Goal: Task Accomplishment & Management: Complete application form

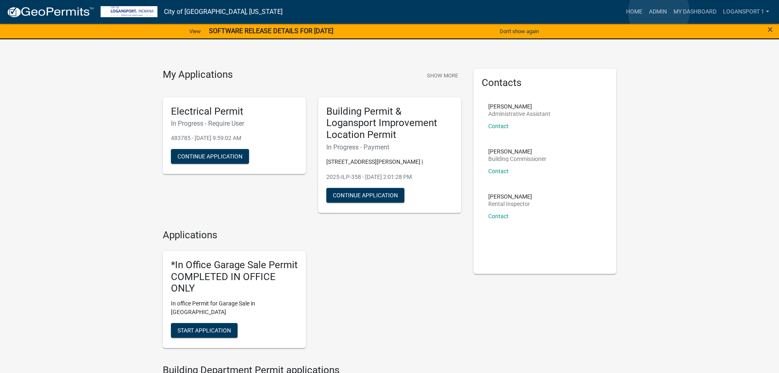
click at [659, 12] on link "Admin" at bounding box center [658, 12] width 25 height 16
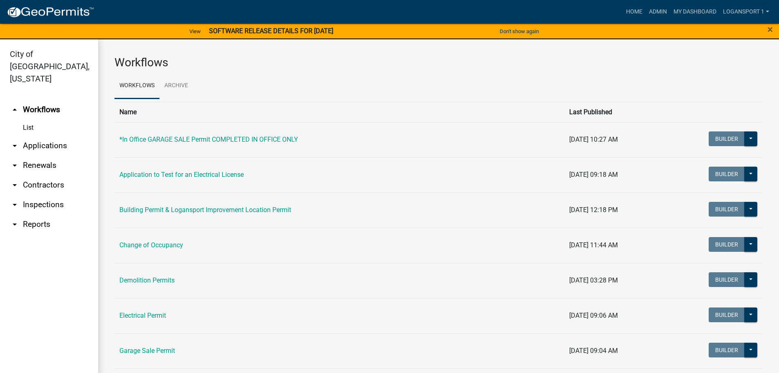
click at [52, 138] on link "arrow_drop_down Applications" at bounding box center [49, 146] width 98 height 20
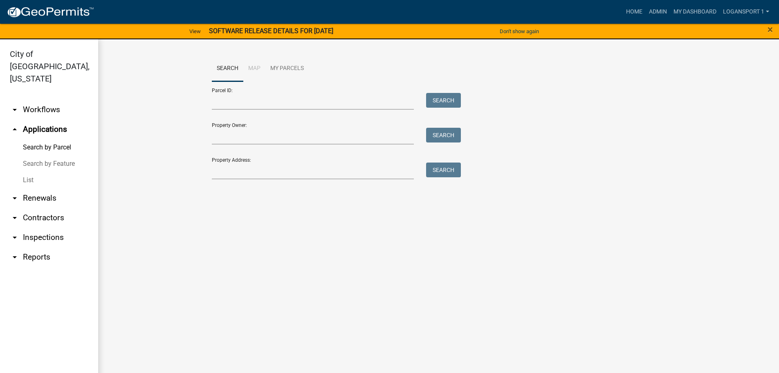
click at [40, 208] on link "arrow_drop_down Contractors" at bounding box center [49, 218] width 98 height 20
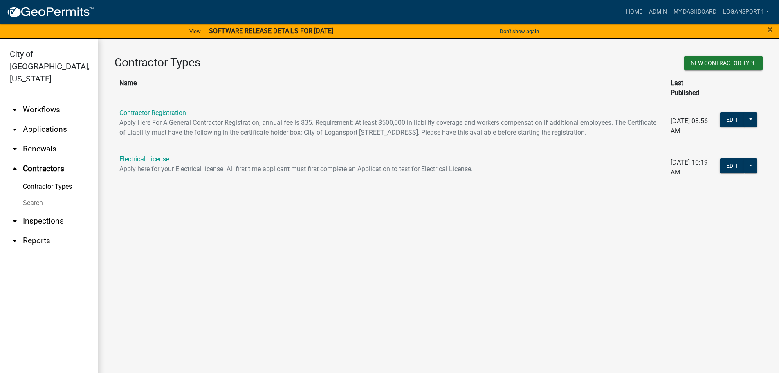
click at [151, 118] on p "Apply Here For A General Contractor Registration, annual fee is $35. Requiremen…" at bounding box center [390, 128] width 542 height 20
click at [155, 109] on link "Contractor Registration" at bounding box center [152, 113] width 67 height 8
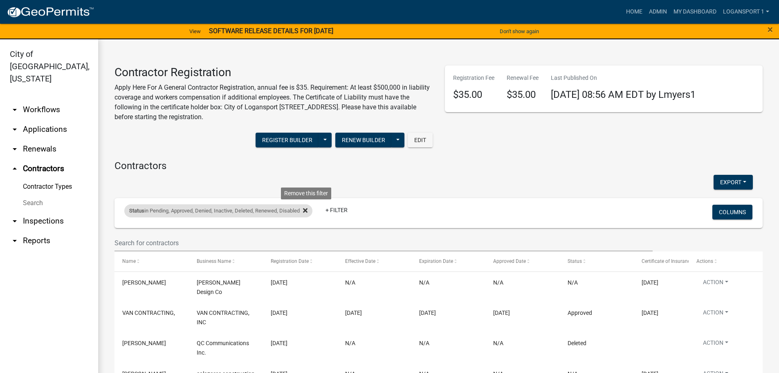
click at [308, 211] on icon at bounding box center [305, 210] width 4 height 4
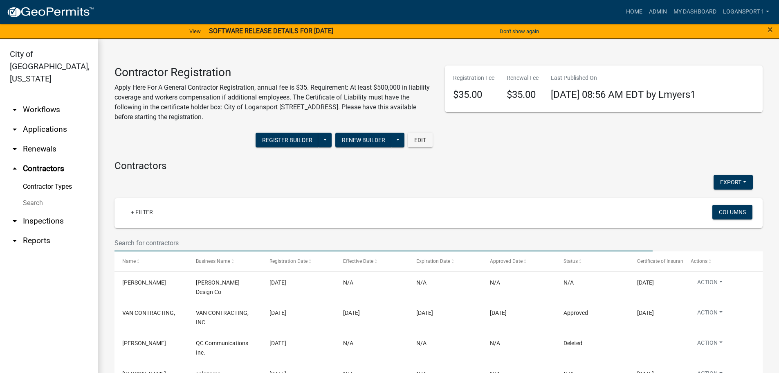
click at [187, 239] on input "text" at bounding box center [384, 242] width 538 height 17
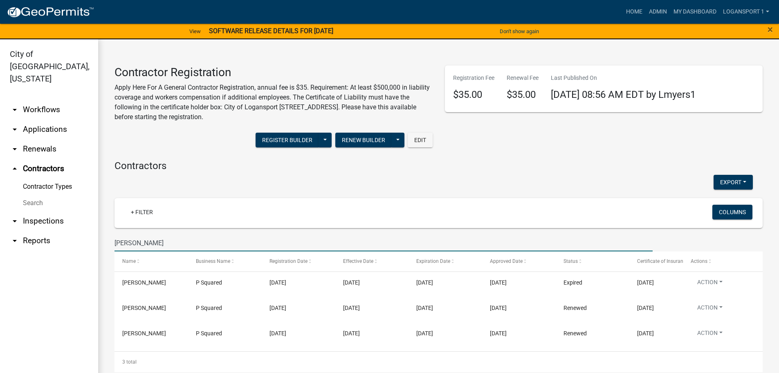
type input "[PERSON_NAME]"
click at [111, 204] on div "Contractors Export Excel Format (.xlsx) CSV Format (.csv) + Filter Columns [PER…" at bounding box center [438, 266] width 661 height 212
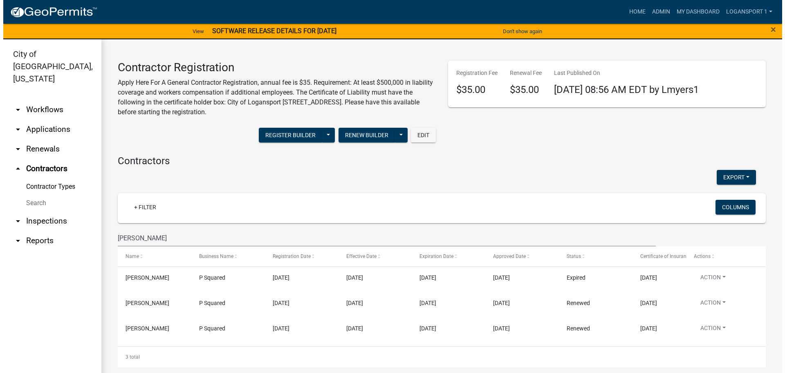
scroll to position [6, 0]
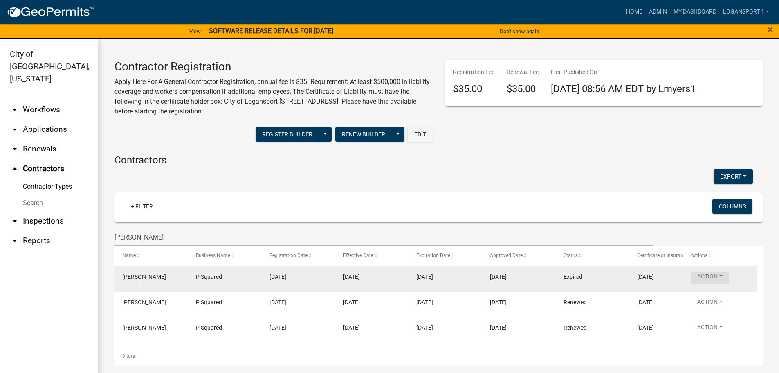
click at [714, 276] on button "Action" at bounding box center [710, 278] width 38 height 12
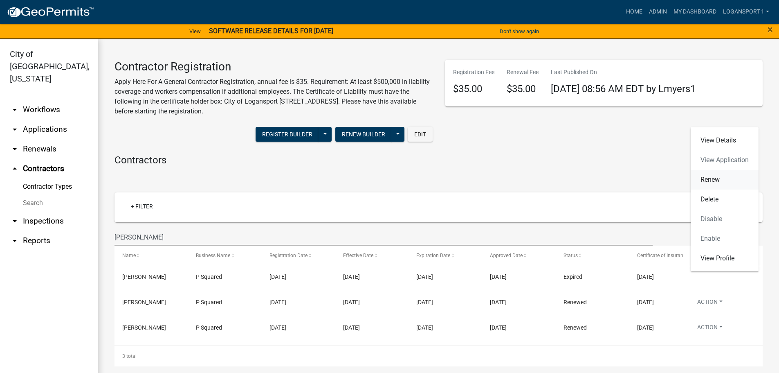
click at [725, 179] on link "Renew" at bounding box center [725, 180] width 68 height 20
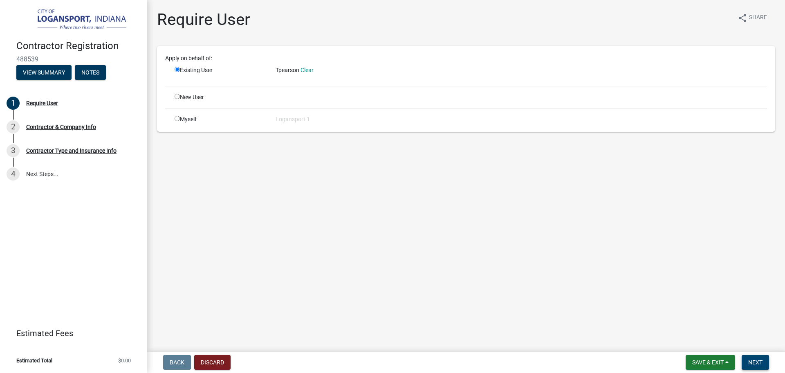
click at [757, 362] on span "Next" at bounding box center [756, 362] width 14 height 7
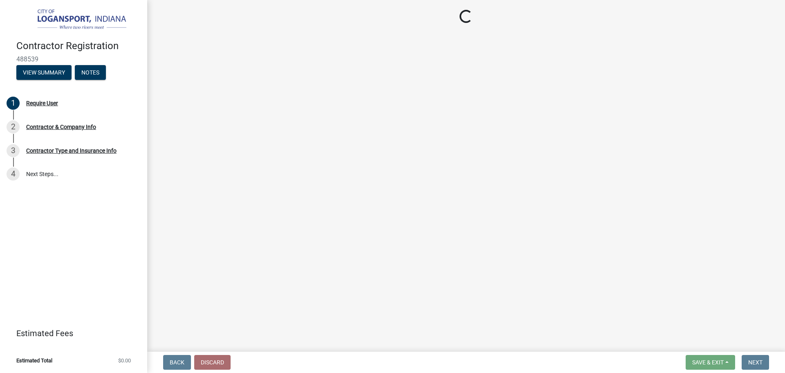
select select "IN"
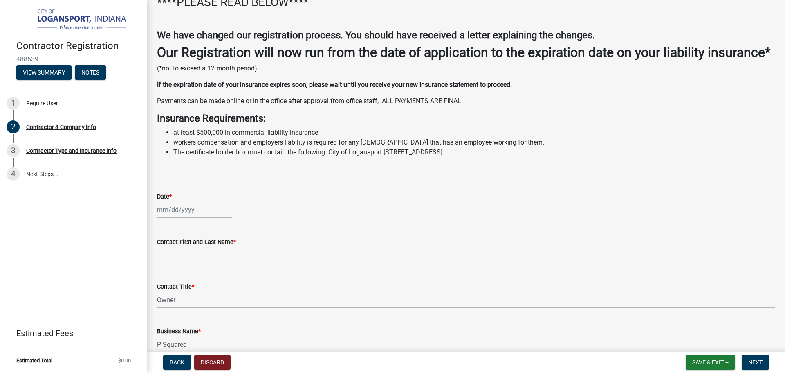
scroll to position [100, 0]
click at [205, 219] on div at bounding box center [194, 210] width 75 height 17
select select "10"
select select "2025"
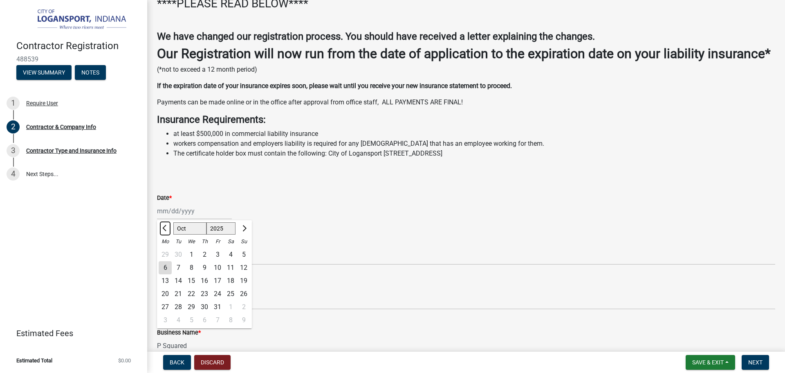
click at [165, 235] on button "Previous month" at bounding box center [165, 228] width 10 height 13
click at [168, 235] on button "Previous month" at bounding box center [165, 228] width 10 height 13
click at [166, 231] on span "Previous month" at bounding box center [165, 228] width 6 height 6
select select "7"
click at [259, 202] on div "Date *" at bounding box center [466, 198] width 619 height 10
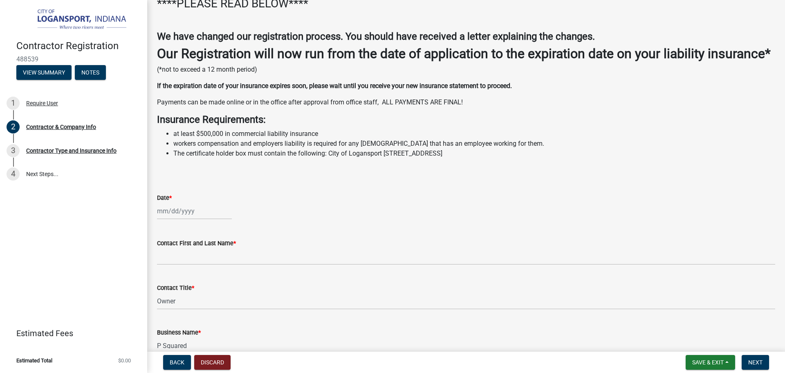
click at [175, 219] on div at bounding box center [194, 210] width 75 height 17
select select "10"
select select "2025"
click at [175, 219] on input "Date *" at bounding box center [194, 210] width 75 height 17
type input "[DATE]"
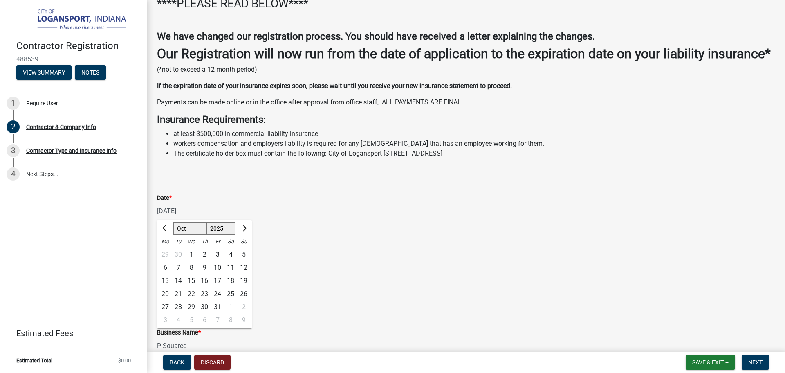
click at [308, 248] on div "Contact First and Last Name *" at bounding box center [466, 243] width 619 height 10
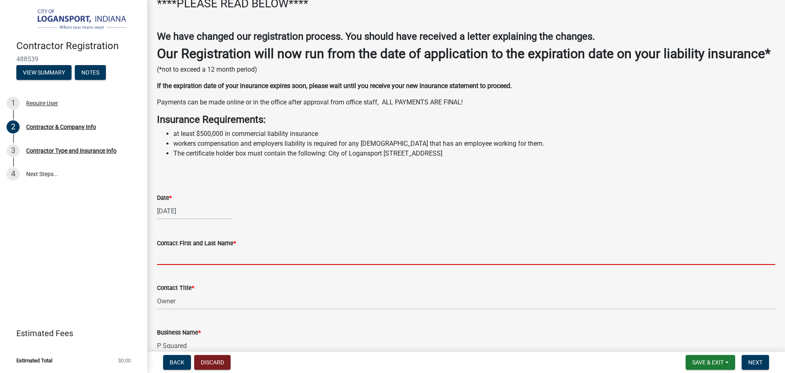
click at [183, 265] on input "Contact First and Last Name *" at bounding box center [466, 256] width 619 height 17
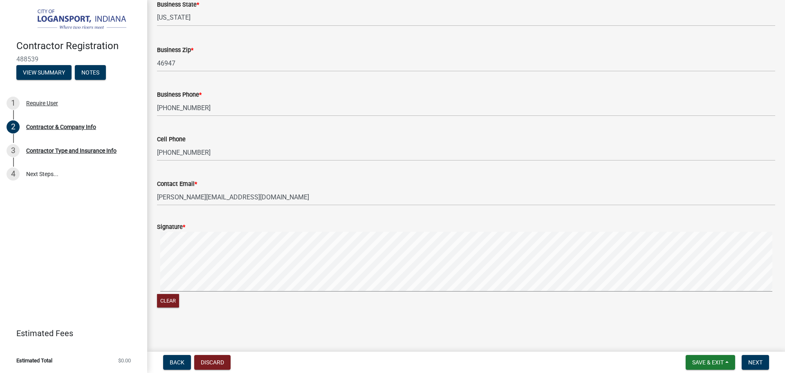
scroll to position [632, 0]
click at [242, 292] on signature-pad at bounding box center [466, 263] width 619 height 62
type input "[PERSON_NAME]"
click at [163, 300] on button "Clear" at bounding box center [168, 300] width 22 height 13
click at [756, 360] on span "Next" at bounding box center [756, 362] width 14 height 7
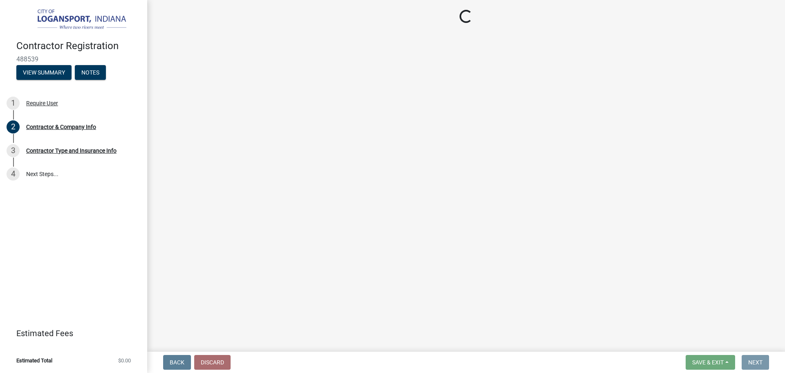
scroll to position [0, 0]
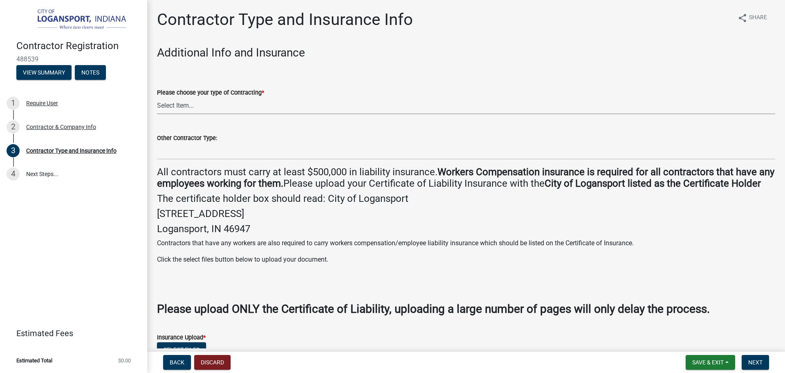
drag, startPoint x: 229, startPoint y: 103, endPoint x: 218, endPoint y: 101, distance: 10.4
click at [228, 103] on select "Select Item... Plumber General HVAC Other Roofer Tree Service Demolition" at bounding box center [466, 105] width 619 height 17
click at [157, 97] on select "Select Item... Plumber General HVAC Other Roofer Tree Service Demolition" at bounding box center [466, 105] width 619 height 17
select select "03705ffd-7527-4ddb-a600-46f4763bc457"
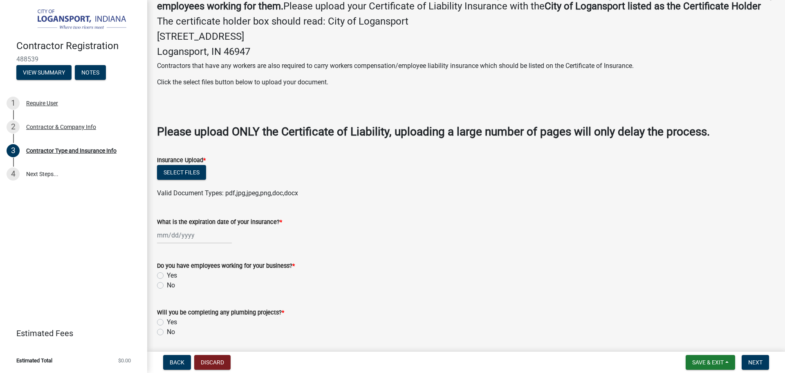
scroll to position [205, 0]
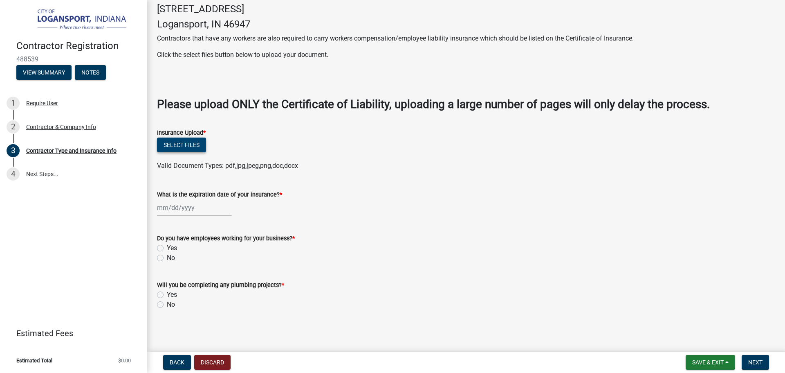
click at [182, 152] on button "Select files" at bounding box center [181, 144] width 49 height 15
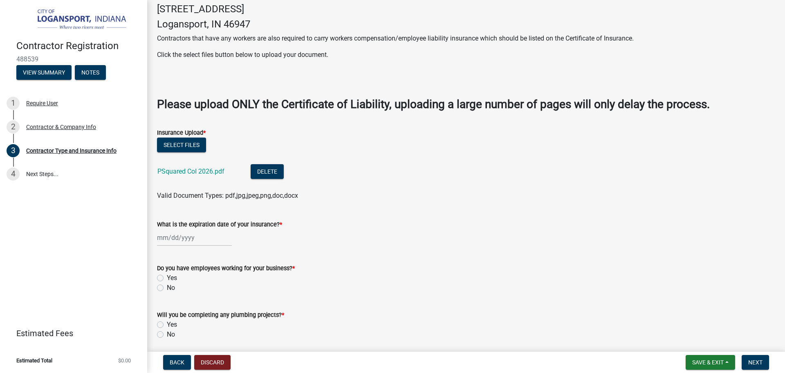
select select "10"
select select "2025"
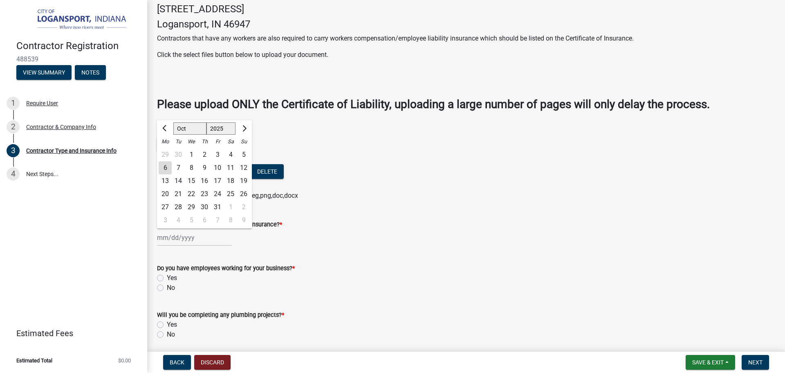
click at [210, 246] on input "What is the expiration date of your insurance? *" at bounding box center [194, 237] width 75 height 17
click at [196, 135] on select "Jan Feb Mar Apr May Jun [DATE] Aug Sep Oct Nov Dec" at bounding box center [189, 128] width 33 height 12
select select "8"
click at [173, 134] on select "Jan Feb Mar Apr May Jun [DATE] Aug Sep Oct Nov Dec" at bounding box center [189, 128] width 33 height 12
click at [203, 214] on div "28" at bounding box center [204, 206] width 13 height 13
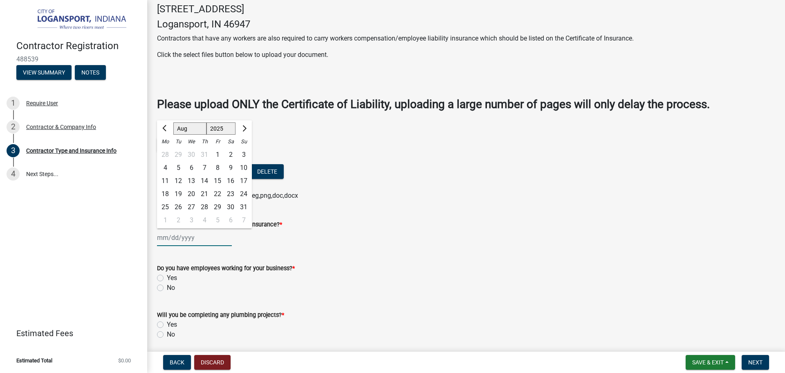
type input "[DATE]"
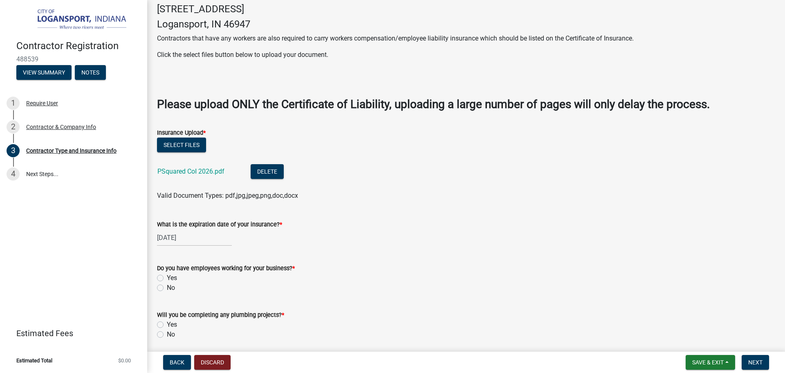
click at [194, 246] on div "[DATE]" at bounding box center [194, 237] width 75 height 17
select select "8"
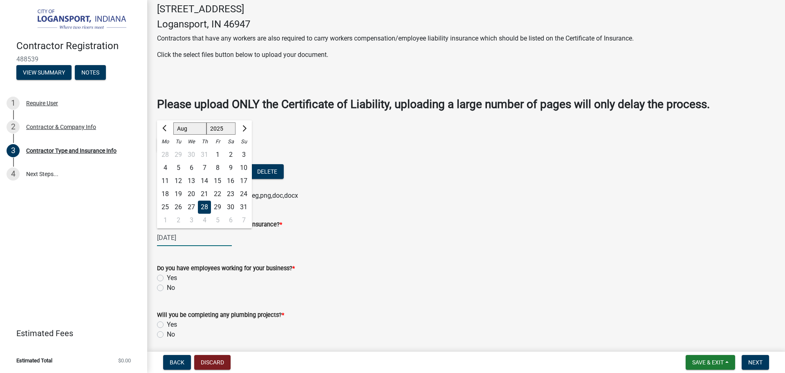
click at [230, 135] on select "1525 1526 1527 1528 1529 1530 1531 1532 1533 1534 1535 1536 1537 1538 1539 1540…" at bounding box center [221, 128] width 29 height 12
select select "2026"
click at [207, 134] on select "1525 1526 1527 1528 1529 1530 1531 1532 1533 1534 1535 1536 1537 1538 1539 1540…" at bounding box center [221, 128] width 29 height 12
click at [218, 214] on div "28" at bounding box center [217, 206] width 13 height 13
type input "[DATE]"
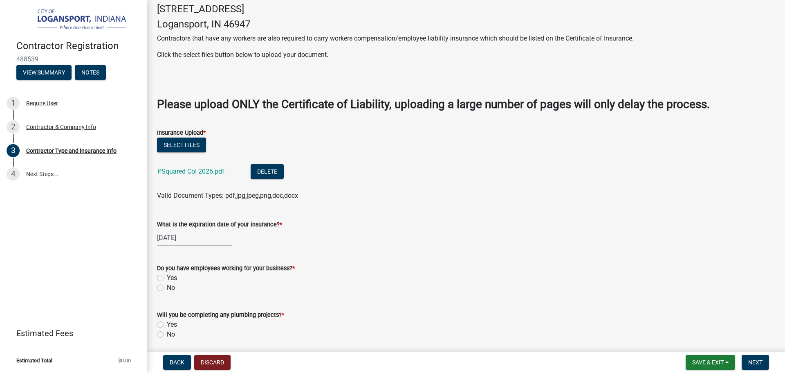
click at [344, 208] on wm-data-entity-input "Insurance Upload * Select files PSquared CoI 2026.pdf Delete Valid Document Typ…" at bounding box center [466, 163] width 619 height 90
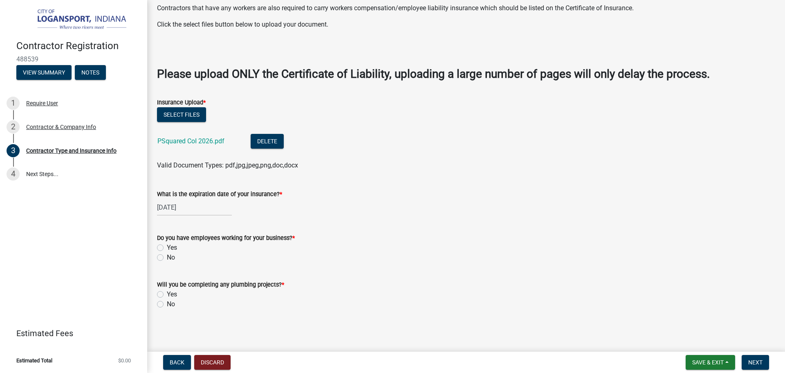
scroll to position [247, 0]
click at [167, 257] on label "No" at bounding box center [171, 257] width 8 height 10
click at [167, 257] on input "No" at bounding box center [169, 254] width 5 height 5
radio input "true"
click at [167, 304] on label "No" at bounding box center [171, 304] width 8 height 10
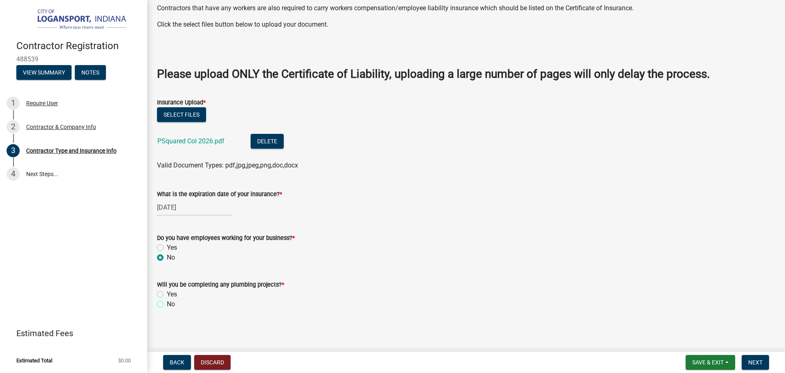
click at [167, 304] on input "No" at bounding box center [169, 301] width 5 height 5
radio input "true"
click at [754, 360] on span "Next" at bounding box center [756, 362] width 14 height 7
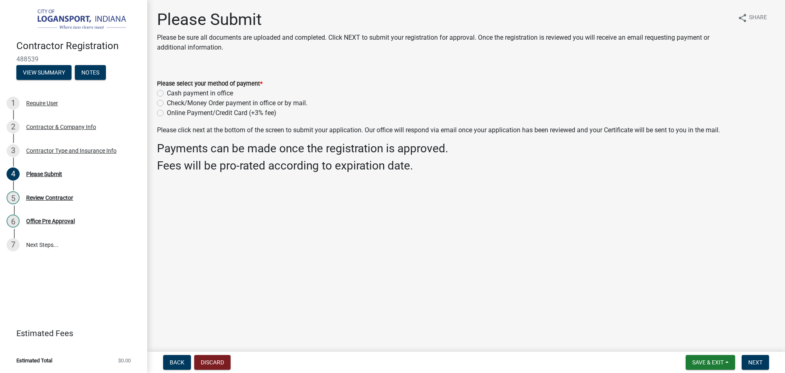
click at [167, 92] on label "Cash payment in office" at bounding box center [200, 93] width 66 height 10
click at [167, 92] on input "Cash payment in office" at bounding box center [169, 90] width 5 height 5
radio input "true"
click at [753, 360] on span "Next" at bounding box center [756, 362] width 14 height 7
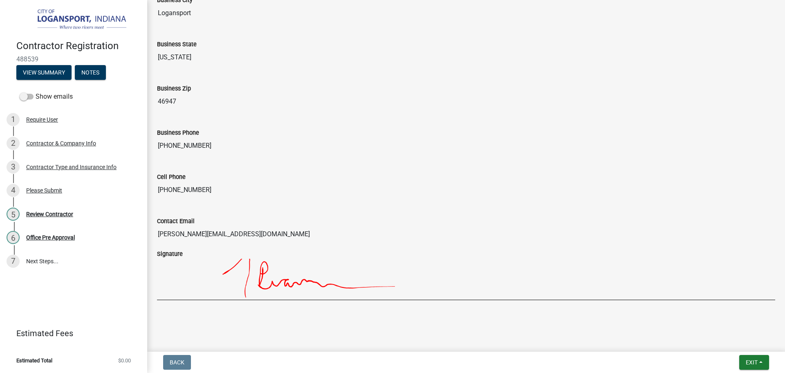
scroll to position [630, 0]
click at [54, 211] on div "Review Contractor" at bounding box center [49, 214] width 47 height 6
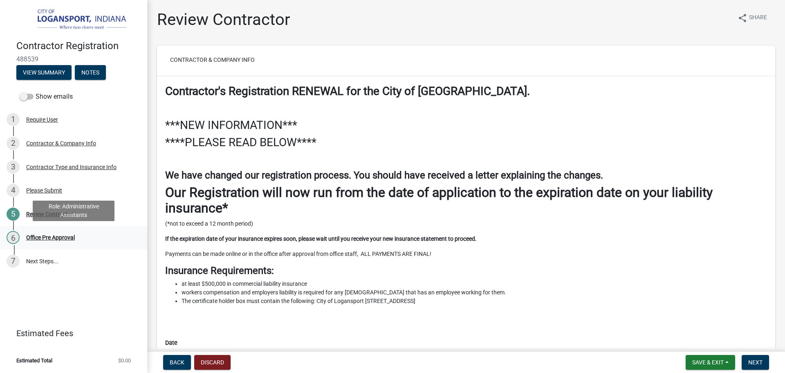
click at [58, 239] on div "Office Pre Approval" at bounding box center [50, 237] width 49 height 6
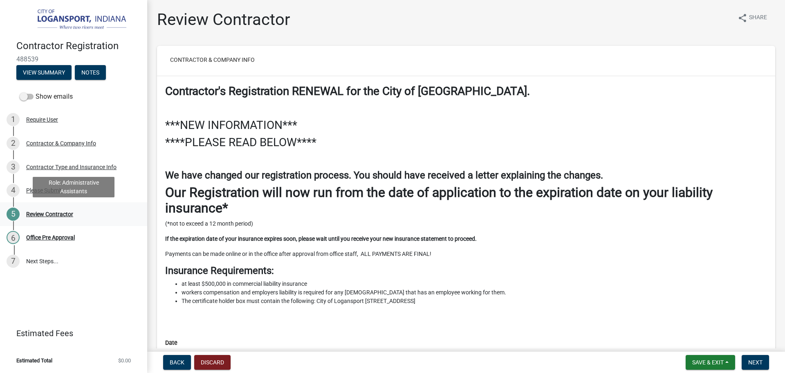
click at [64, 214] on div "Review Contractor" at bounding box center [49, 214] width 47 height 6
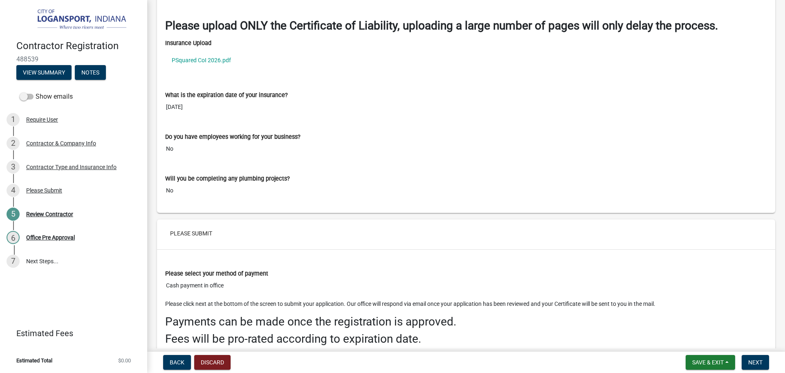
scroll to position [1210, 0]
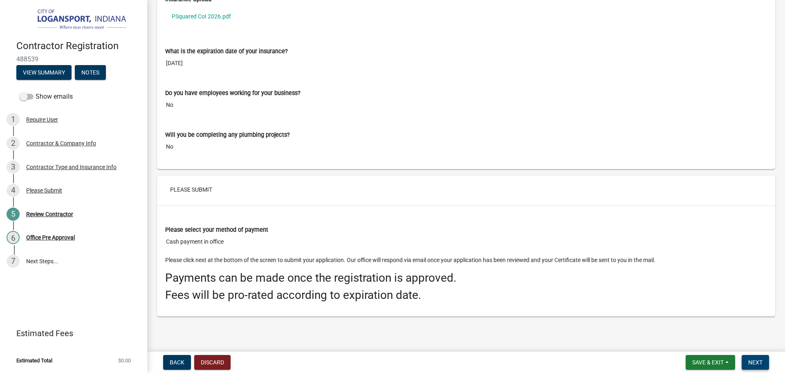
click at [751, 360] on span "Next" at bounding box center [756, 362] width 14 height 7
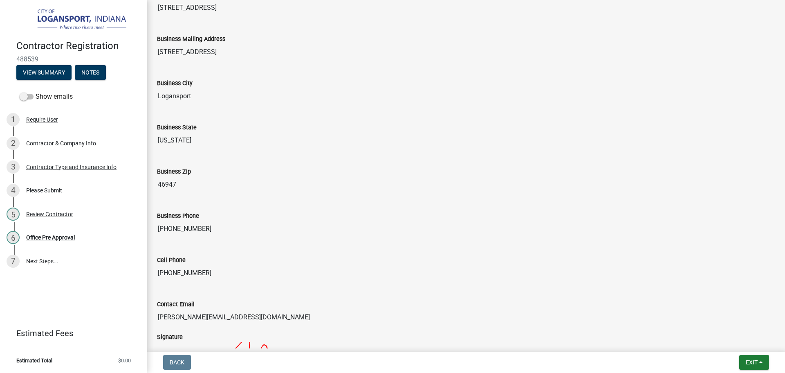
scroll to position [630, 0]
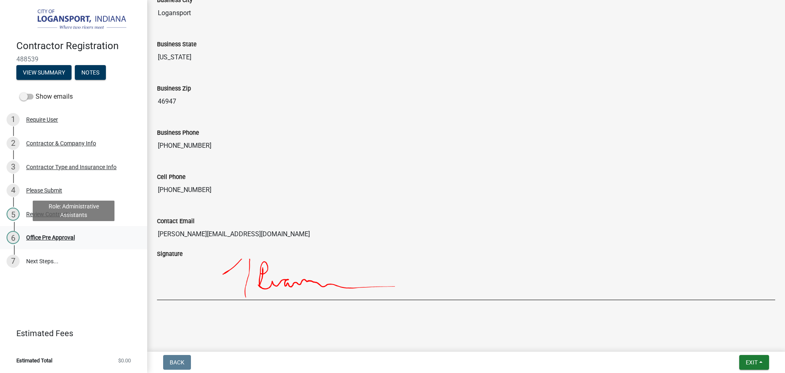
click at [57, 236] on div "Office Pre Approval" at bounding box center [50, 237] width 49 height 6
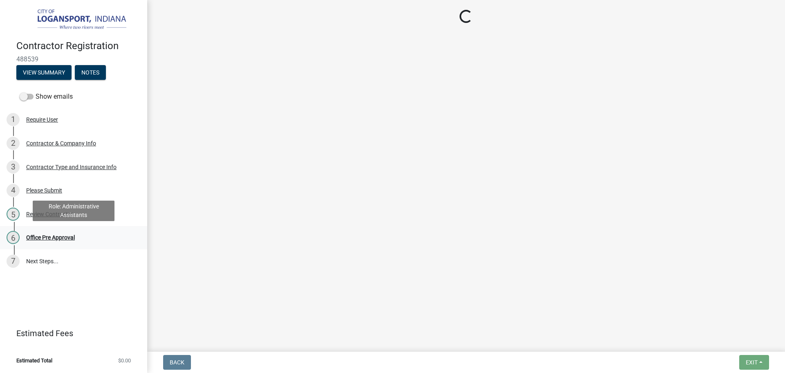
scroll to position [0, 0]
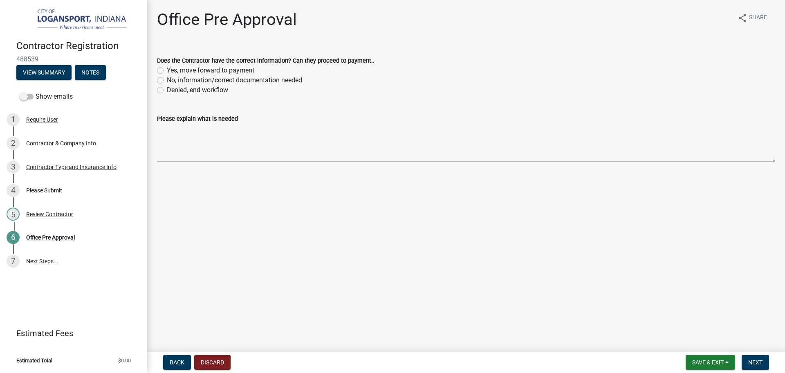
click at [167, 71] on label "Yes, move forward to payment" at bounding box center [211, 70] width 88 height 10
click at [167, 71] on input "Yes, move forward to payment" at bounding box center [169, 67] width 5 height 5
radio input "true"
click at [762, 360] on span "Next" at bounding box center [756, 362] width 14 height 7
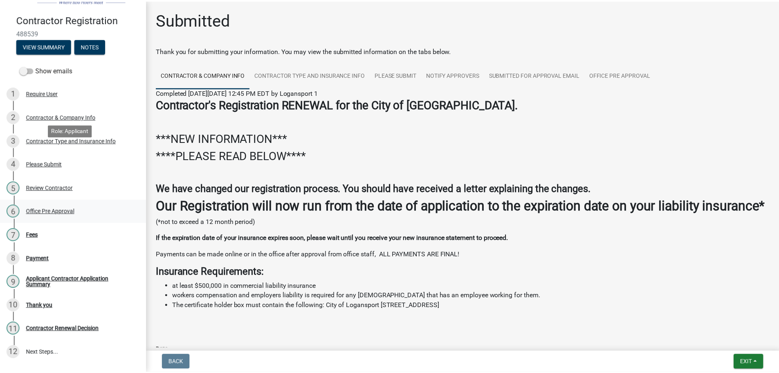
scroll to position [41, 0]
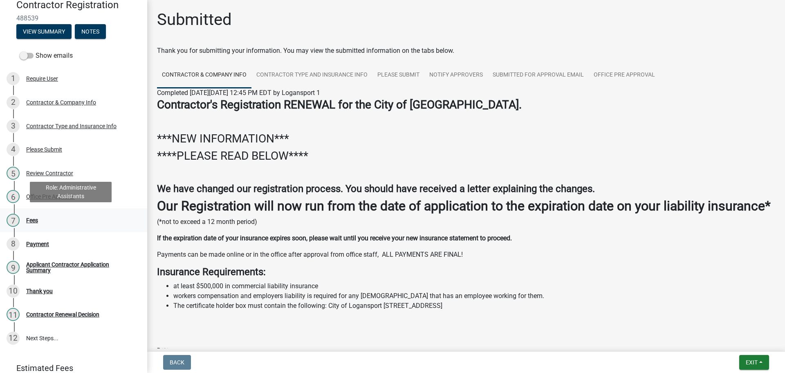
click at [26, 214] on div "7 Fees" at bounding box center [71, 220] width 128 height 13
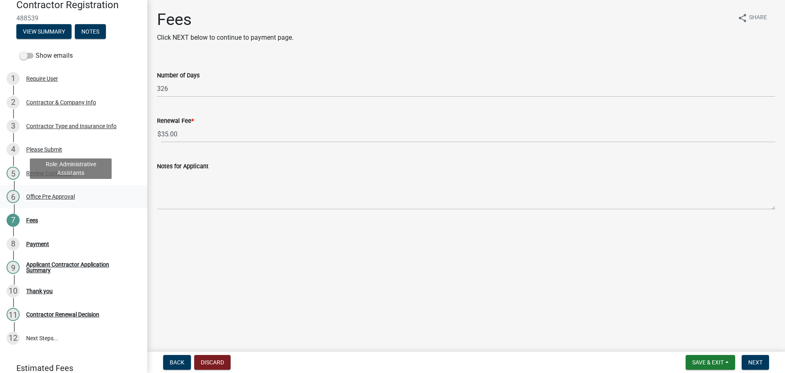
click at [48, 190] on div "6 Office Pre Approval" at bounding box center [71, 196] width 128 height 13
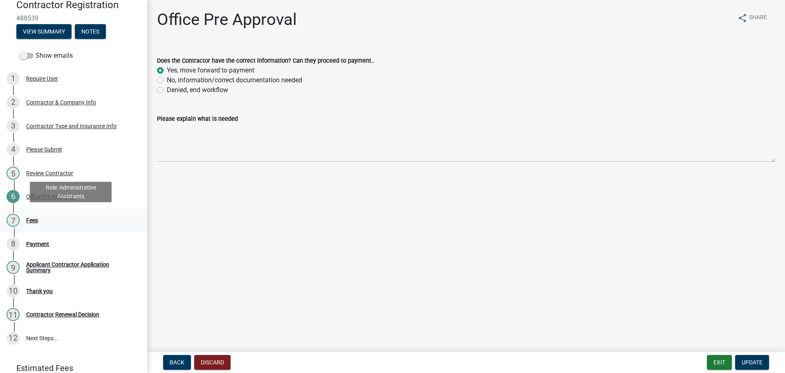
click at [32, 219] on div "Fees" at bounding box center [32, 220] width 12 height 6
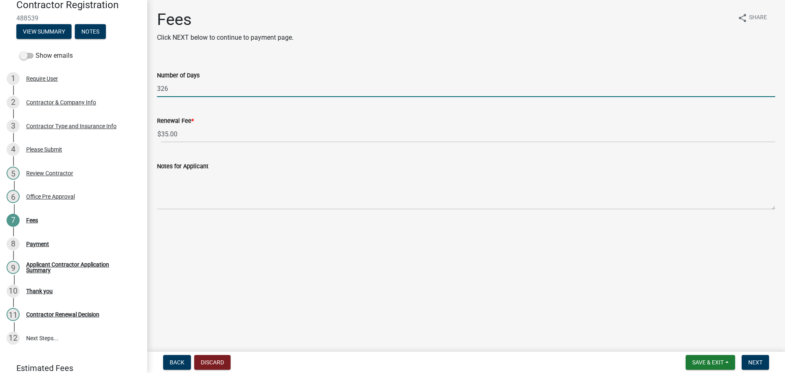
click at [179, 90] on input "326" at bounding box center [466, 88] width 619 height 17
click at [52, 193] on div "Office Pre Approval" at bounding box center [50, 196] width 49 height 6
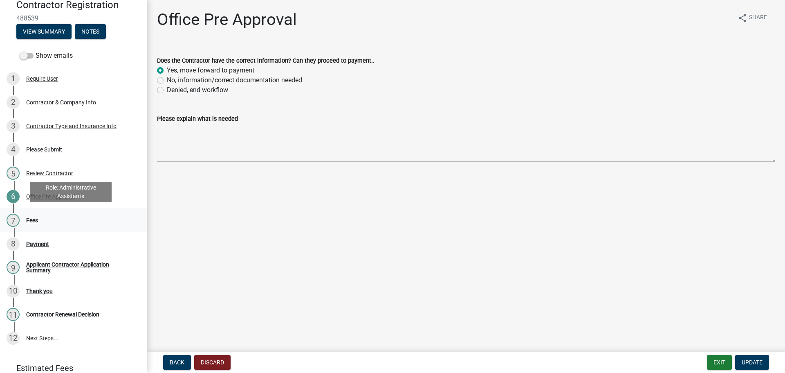
click at [34, 217] on div "Fees" at bounding box center [32, 220] width 12 height 6
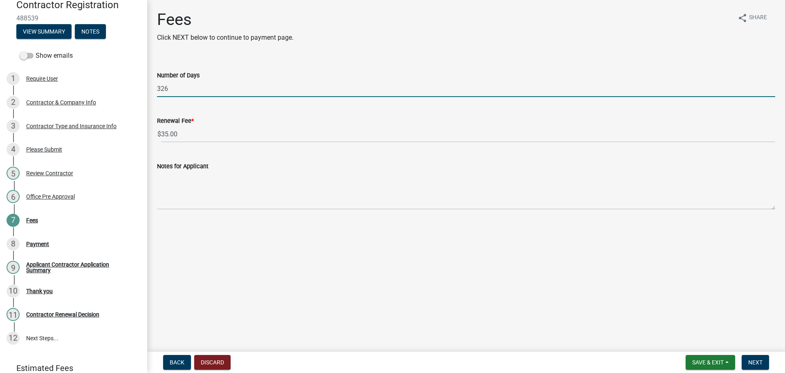
click at [225, 90] on input "326" at bounding box center [466, 88] width 619 height 17
type input "326"
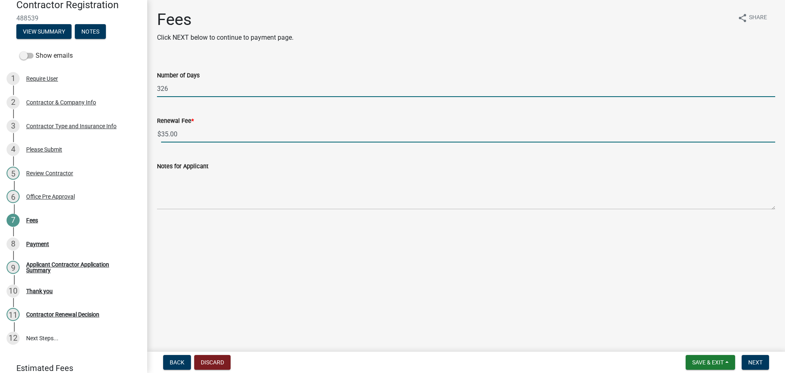
click at [209, 131] on input "35.00" at bounding box center [468, 134] width 614 height 17
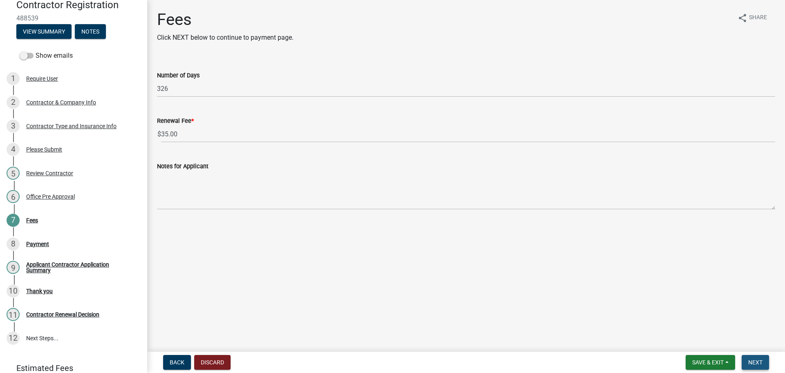
click at [760, 360] on span "Next" at bounding box center [756, 362] width 14 height 7
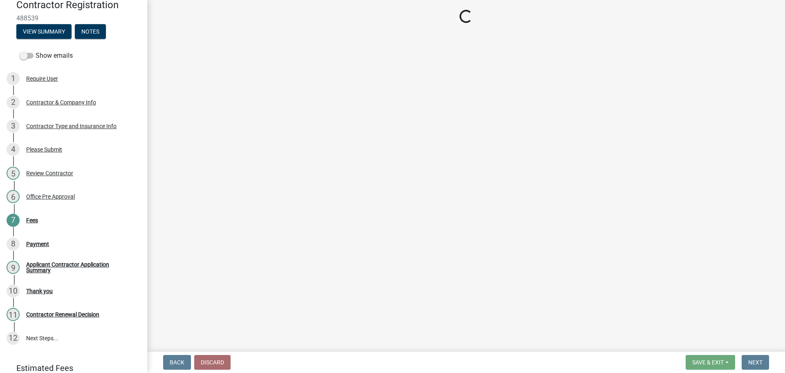
select select "3: 3"
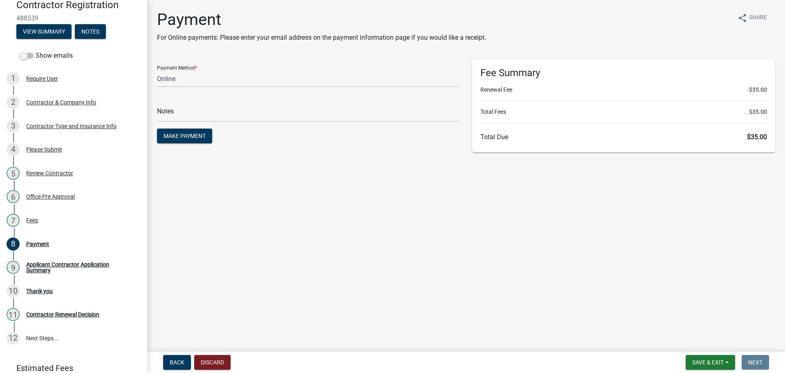
click at [710, 353] on nav "Back Discard Save & Exit Save Save & Exit Next" at bounding box center [466, 361] width 638 height 21
click at [711, 355] on button "Save & Exit" at bounding box center [710, 362] width 49 height 15
click at [709, 341] on button "Save & Exit" at bounding box center [702, 341] width 65 height 20
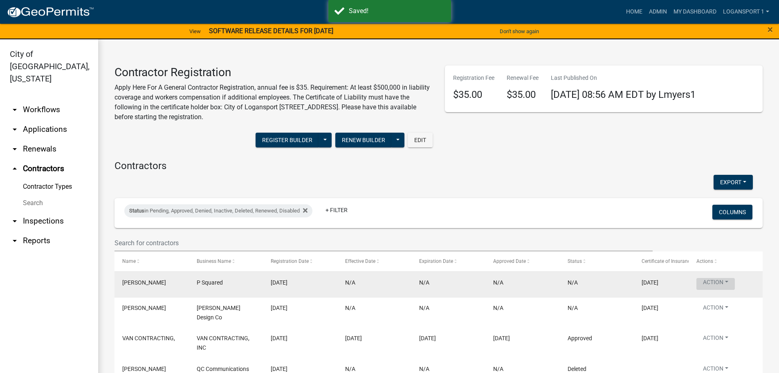
click at [711, 278] on button "Action" at bounding box center [716, 284] width 38 height 12
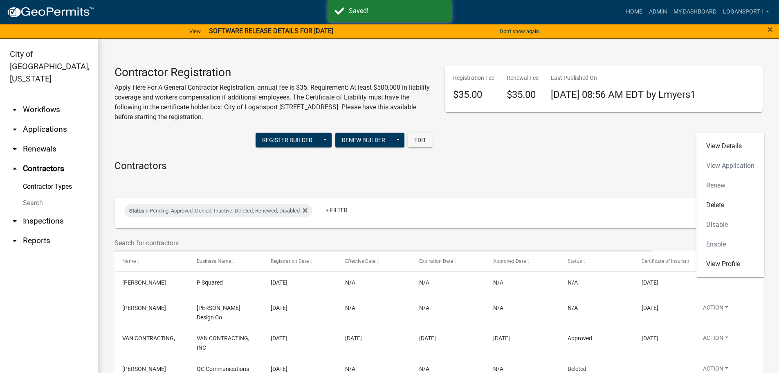
click at [553, 167] on h4 "Contractors" at bounding box center [439, 166] width 648 height 12
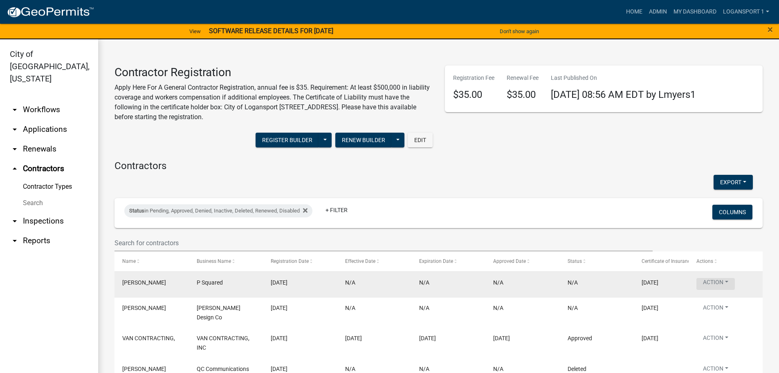
click at [723, 281] on button "Action" at bounding box center [716, 284] width 38 height 12
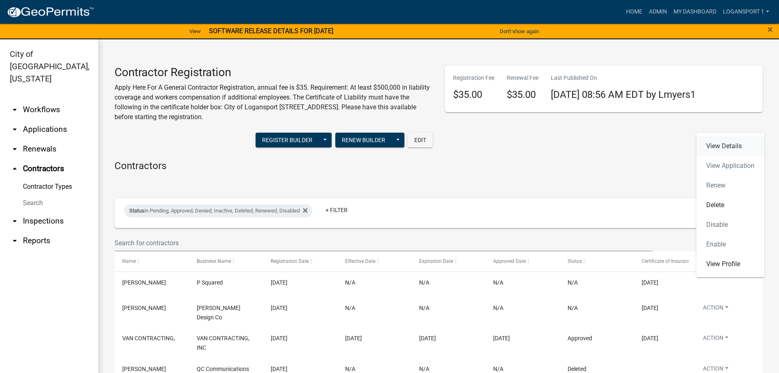
click at [726, 147] on link "View Details" at bounding box center [731, 146] width 68 height 20
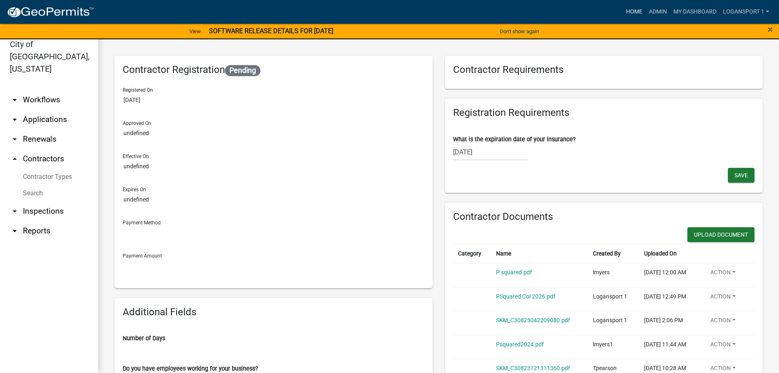
click at [635, 9] on link "Home" at bounding box center [634, 12] width 23 height 16
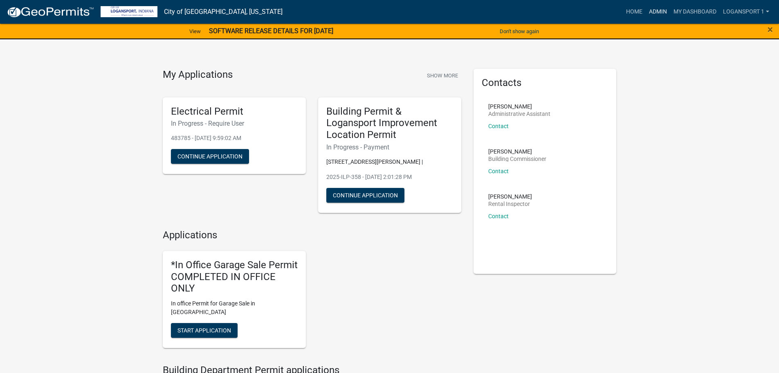
click at [652, 11] on link "Admin" at bounding box center [658, 12] width 25 height 16
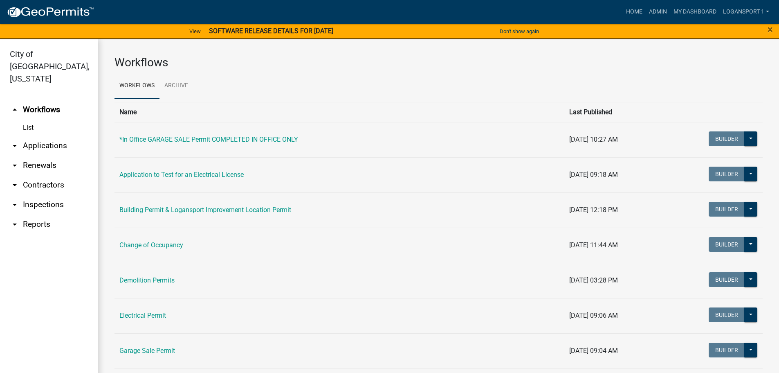
click at [49, 175] on link "arrow_drop_down Contractors" at bounding box center [49, 185] width 98 height 20
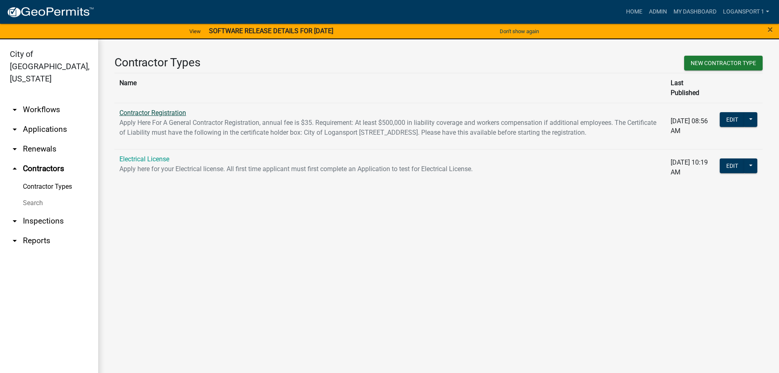
click at [153, 109] on link "Contractor Registration" at bounding box center [152, 113] width 67 height 8
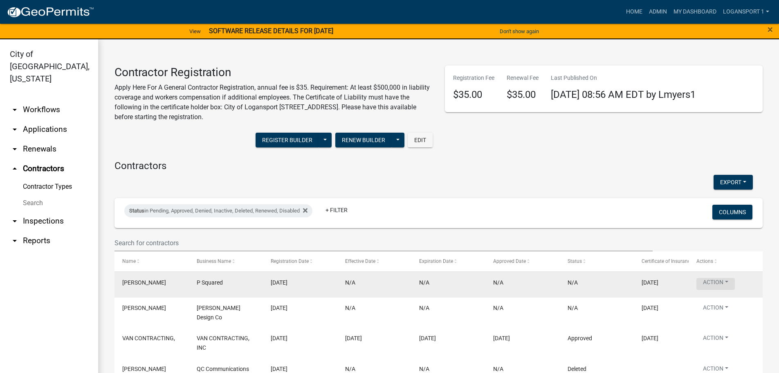
click at [707, 281] on button "Action" at bounding box center [716, 284] width 38 height 12
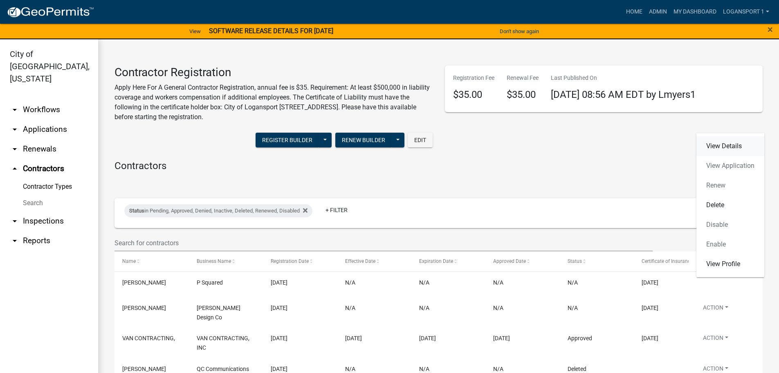
click at [713, 145] on link "View Details" at bounding box center [731, 146] width 68 height 20
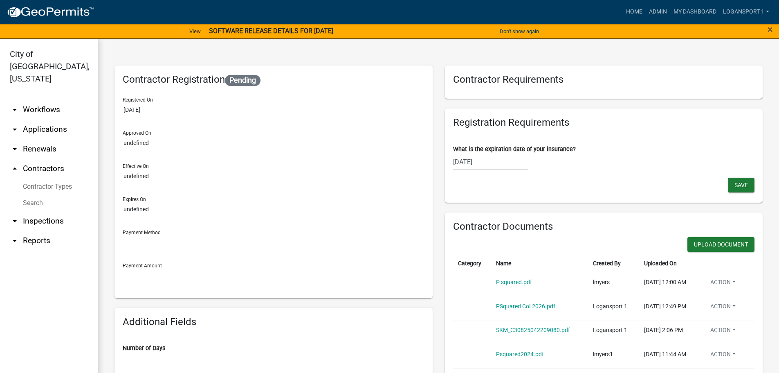
click at [61, 139] on link "arrow_drop_down Renewals" at bounding box center [49, 149] width 98 height 20
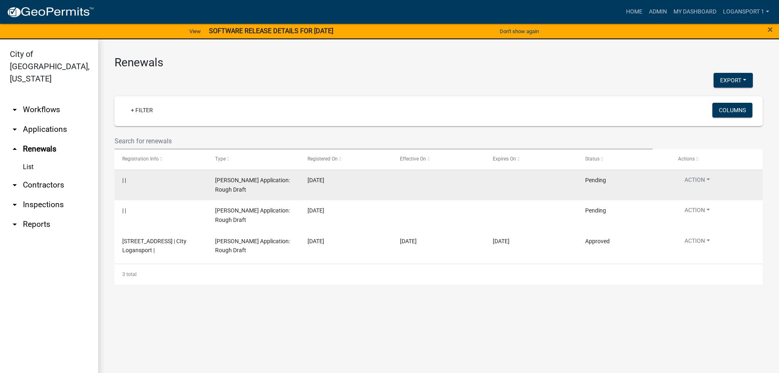
click at [245, 185] on span "[PERSON_NAME] Application: Rough Draft" at bounding box center [252, 185] width 75 height 16
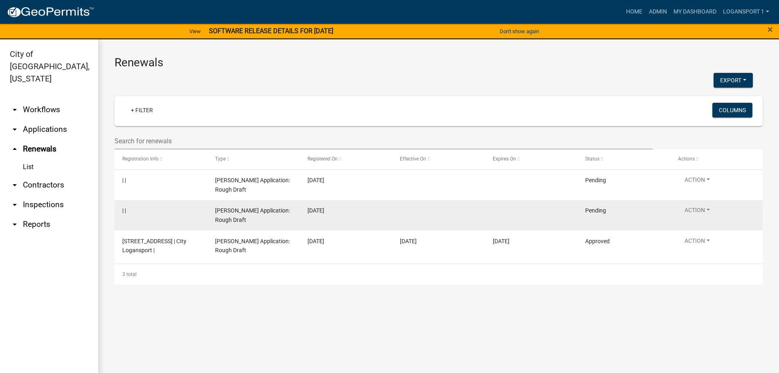
click at [256, 207] on span "[PERSON_NAME] Application: Rough Draft" at bounding box center [252, 215] width 75 height 16
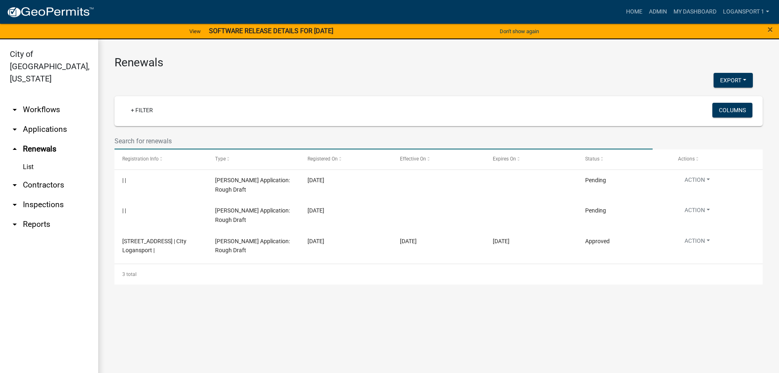
click at [242, 139] on input "text" at bounding box center [384, 141] width 538 height 17
click at [28, 159] on link "List" at bounding box center [49, 167] width 98 height 16
click at [49, 175] on link "arrow_drop_down Contractors" at bounding box center [49, 185] width 98 height 20
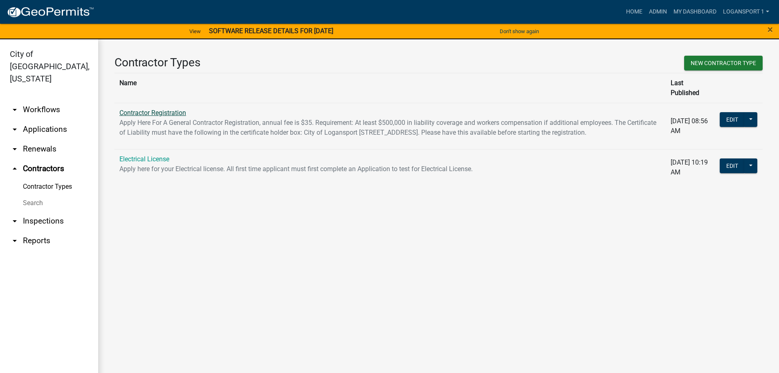
click at [146, 109] on link "Contractor Registration" at bounding box center [152, 113] width 67 height 8
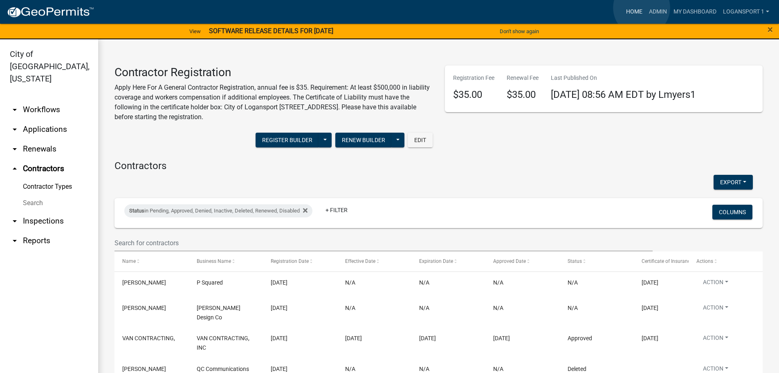
click at [642, 8] on link "Home" at bounding box center [634, 12] width 23 height 16
